Goal: Information Seeking & Learning: Learn about a topic

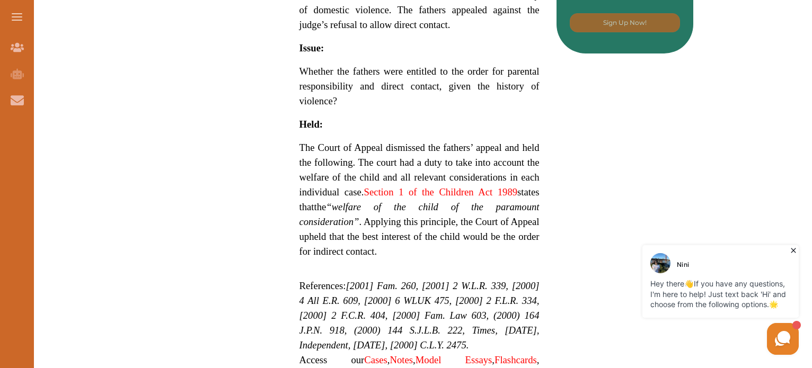
scroll to position [685, 0]
click at [792, 256] on div "Nini" at bounding box center [721, 263] width 143 height 20
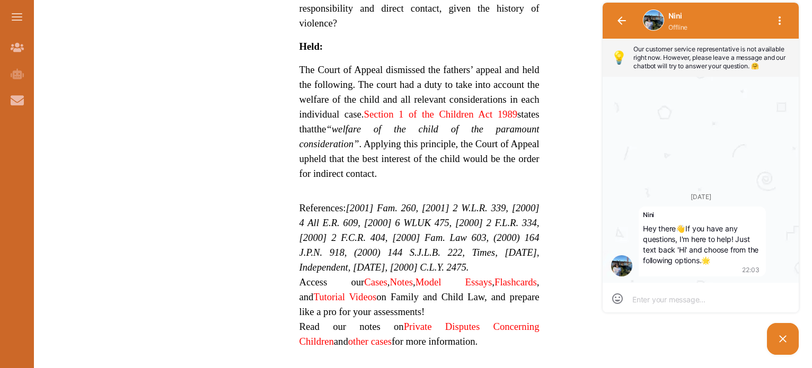
scroll to position [762, 0]
click at [784, 333] on icon at bounding box center [782, 339] width 13 height 13
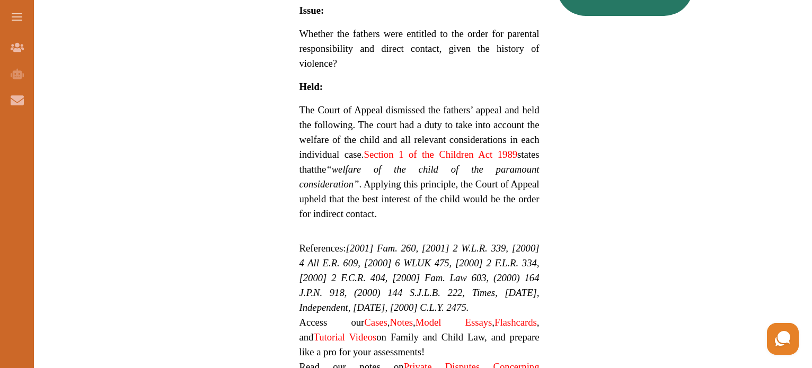
scroll to position [720, 0]
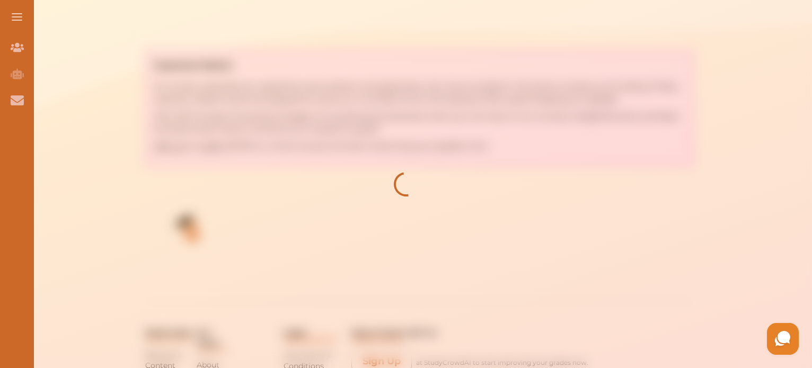
scroll to position [546, 0]
click at [294, 185] on div at bounding box center [406, 184] width 812 height 368
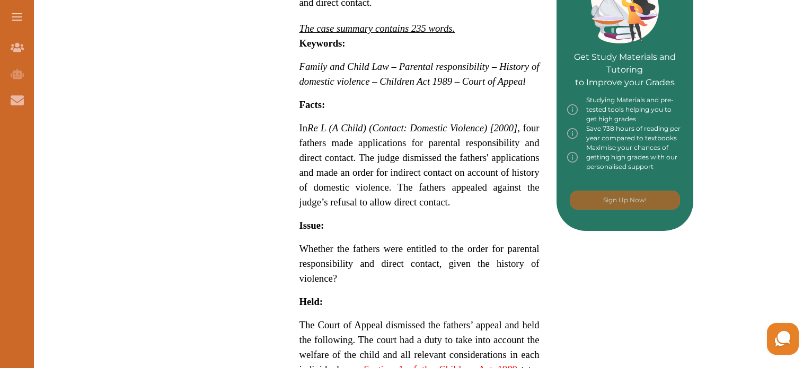
scroll to position [371, 0]
